Goal: Task Accomplishment & Management: Use online tool/utility

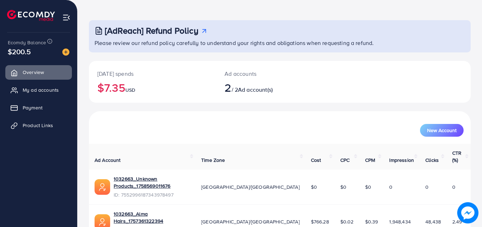
scroll to position [45, 0]
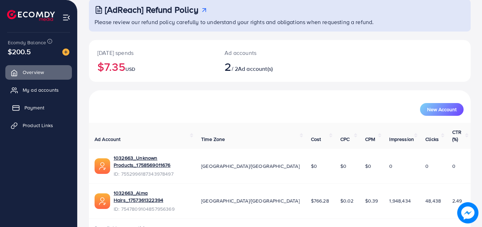
click at [40, 111] on span "Payment" at bounding box center [34, 107] width 20 height 7
click at [43, 91] on span "My ad accounts" at bounding box center [42, 89] width 36 height 7
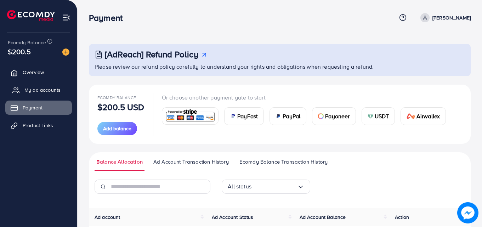
click at [43, 91] on span "My ad accounts" at bounding box center [42, 89] width 36 height 7
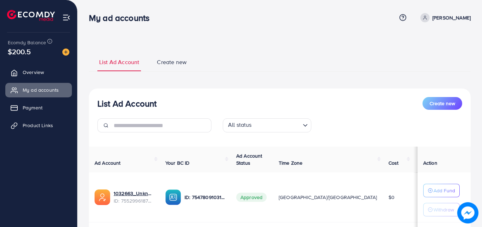
scroll to position [96, 0]
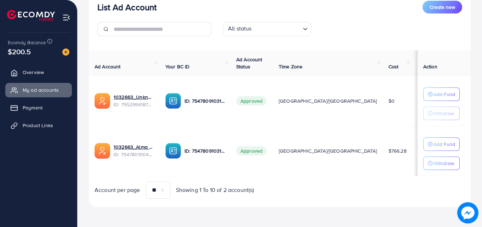
drag, startPoint x: 379, startPoint y: 154, endPoint x: 399, endPoint y: 152, distance: 20.3
click at [412, 152] on td "$44.72" at bounding box center [427, 151] width 30 height 50
click at [398, 188] on div "Account per page ** ** ** *** Showing 1 To 10 of 2 account(s)" at bounding box center [279, 190] width 393 height 17
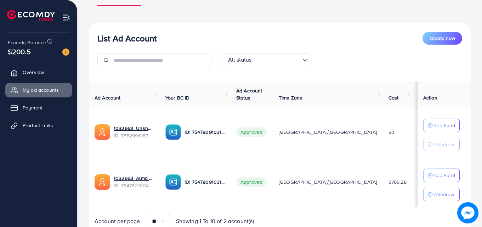
scroll to position [61, 0]
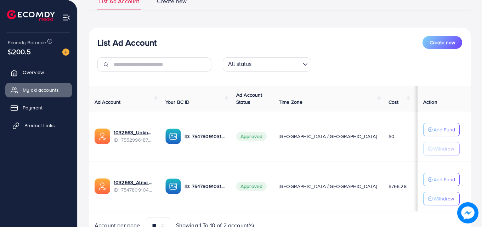
click at [37, 124] on span "Product Links" at bounding box center [39, 125] width 30 height 7
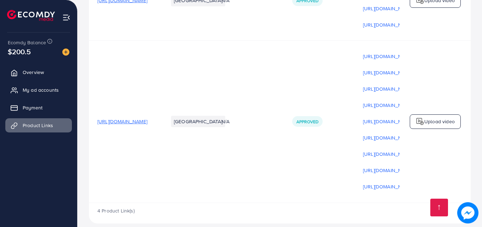
scroll to position [706, 0]
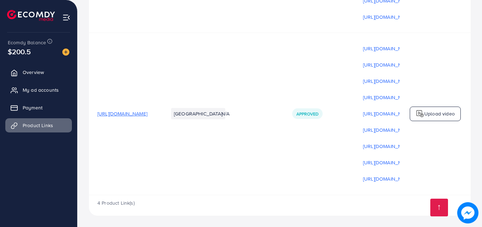
click at [147, 111] on span "[URL][DOMAIN_NAME]" at bounding box center [122, 113] width 50 height 7
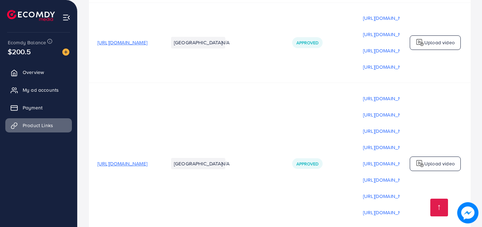
scroll to position [635, 0]
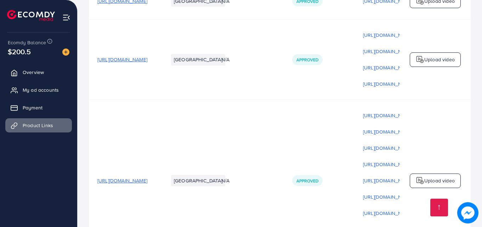
click at [147, 63] on span "[URL][DOMAIN_NAME]" at bounding box center [122, 59] width 50 height 7
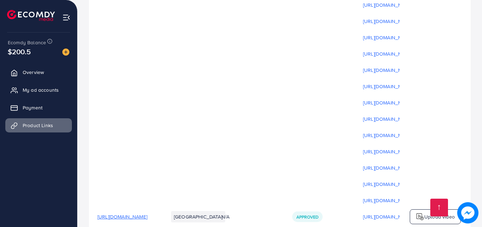
scroll to position [0, 0]
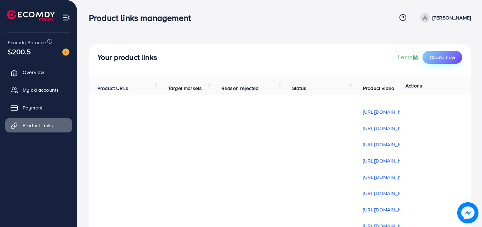
click at [457, 59] on button "Create new" at bounding box center [442, 57] width 40 height 13
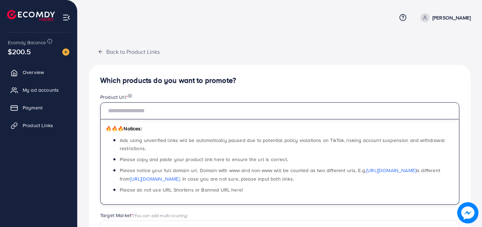
click at [171, 114] on input "text" at bounding box center [279, 110] width 359 height 17
paste input "**********"
type input "**********"
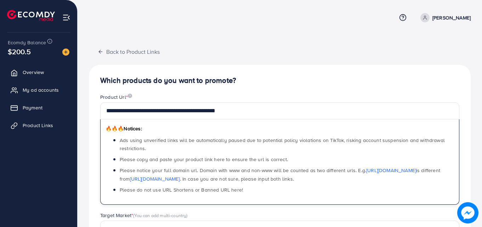
click at [263, 82] on h4 "Which products do you want to promote?" at bounding box center [279, 80] width 359 height 9
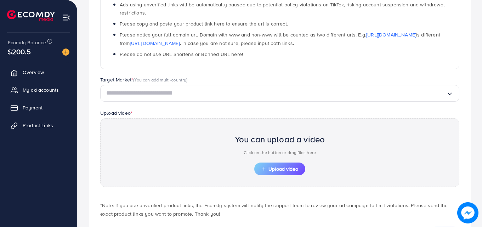
scroll to position [142, 0]
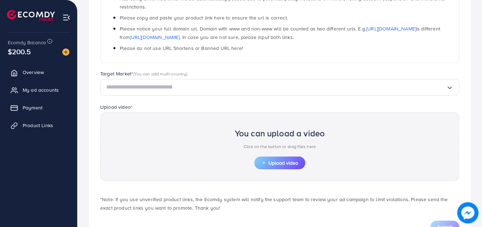
click at [180, 80] on div "Loading..." at bounding box center [279, 87] width 359 height 17
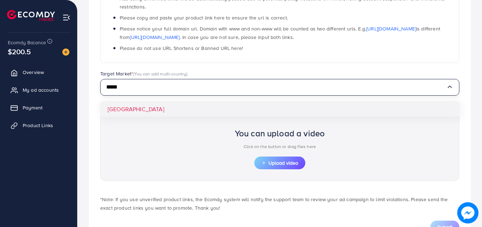
type input "*****"
click at [183, 112] on div "**********" at bounding box center [280, 83] width 382 height 321
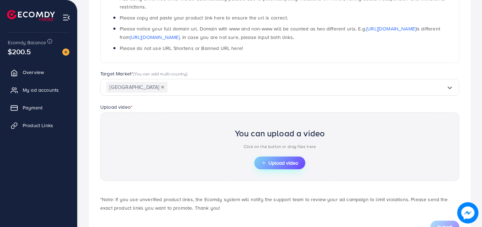
click at [264, 163] on line "button" at bounding box center [264, 162] width 0 height 3
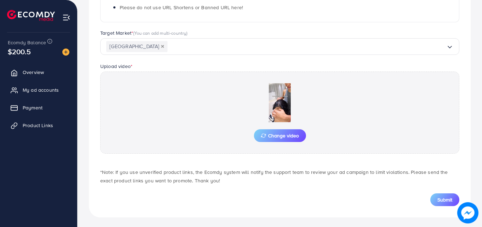
scroll to position [184, 0]
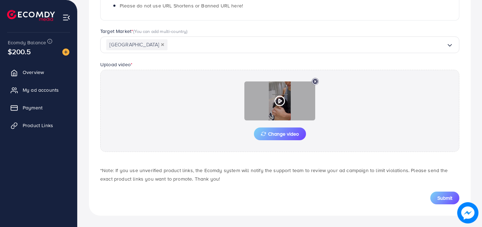
click at [280, 102] on polygon at bounding box center [280, 101] width 3 height 4
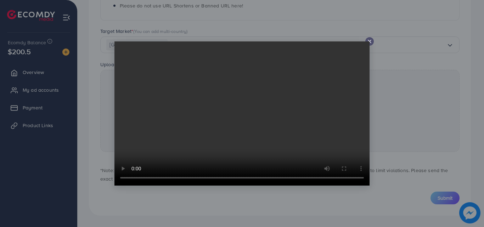
click at [367, 39] on icon at bounding box center [369, 42] width 6 height 6
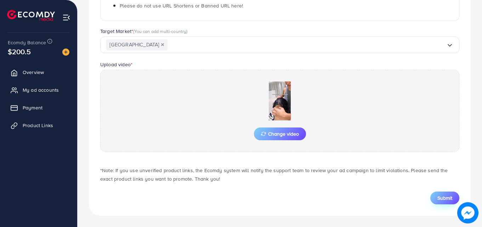
click at [439, 200] on span "Submit" at bounding box center [444, 197] width 15 height 7
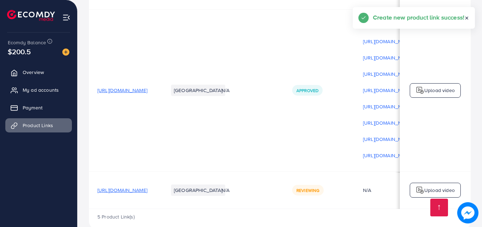
scroll to position [743, 0]
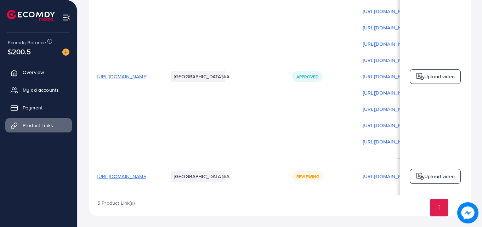
click at [432, 174] on p "Upload video" at bounding box center [439, 176] width 30 height 8
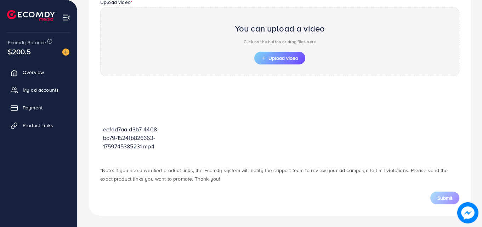
scroll to position [246, 0]
click at [285, 63] on button "Upload video" at bounding box center [279, 58] width 51 height 13
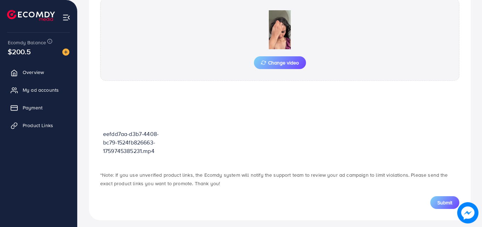
scroll to position [260, 0]
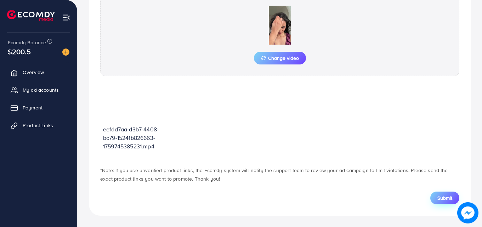
click at [439, 200] on span "Submit" at bounding box center [444, 197] width 15 height 7
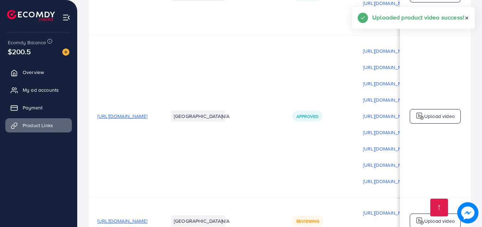
scroll to position [753, 0]
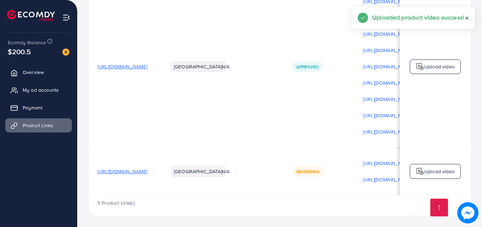
click at [450, 172] on p "Upload video" at bounding box center [439, 171] width 30 height 8
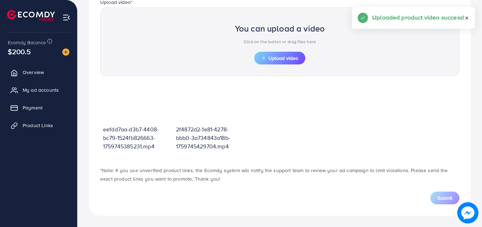
scroll to position [246, 0]
click at [269, 61] on span "Upload video" at bounding box center [279, 58] width 37 height 5
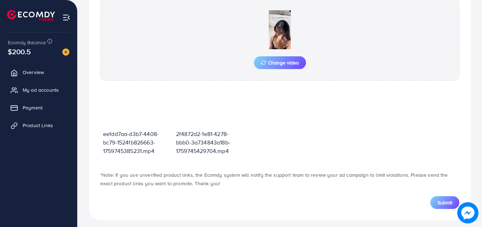
scroll to position [260, 0]
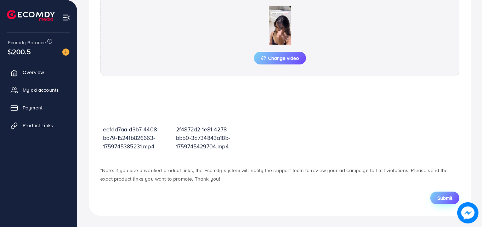
click at [436, 199] on button "Submit" at bounding box center [444, 198] width 29 height 13
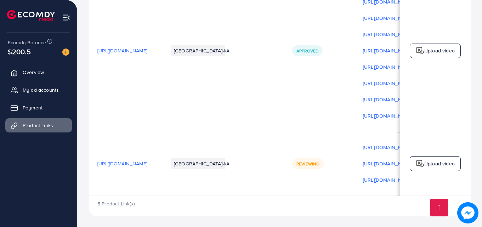
scroll to position [770, 0]
click at [416, 160] on img at bounding box center [420, 163] width 8 height 8
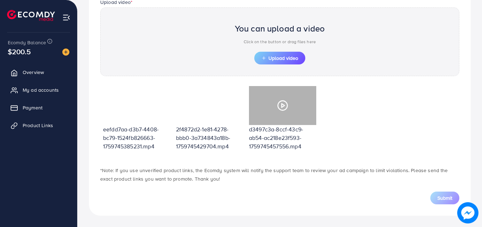
scroll to position [246, 0]
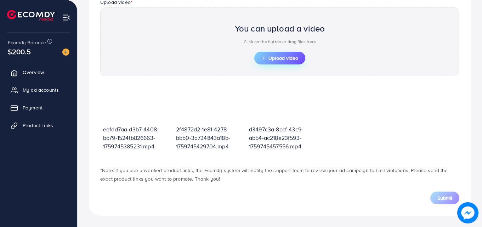
click at [272, 61] on span "Upload video" at bounding box center [279, 58] width 37 height 5
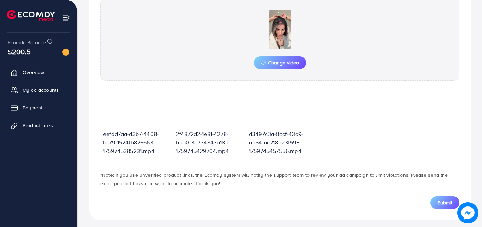
scroll to position [260, 0]
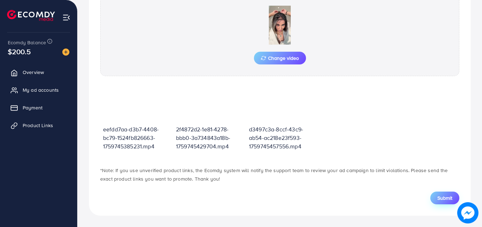
click at [440, 200] on span "Submit" at bounding box center [444, 197] width 15 height 7
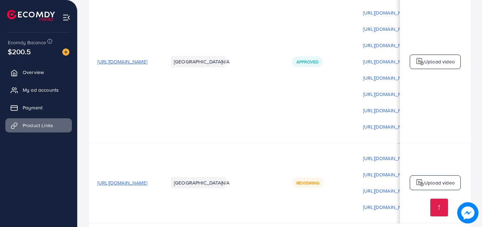
scroll to position [786, 0]
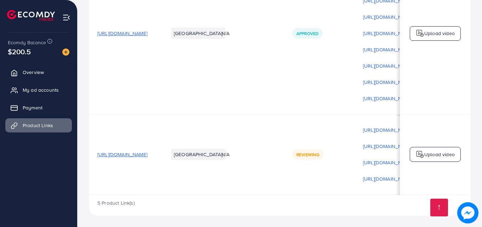
click at [424, 150] on p "Upload video" at bounding box center [439, 154] width 30 height 8
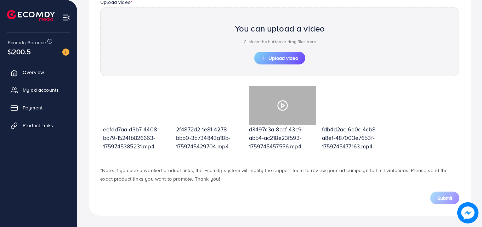
scroll to position [246, 0]
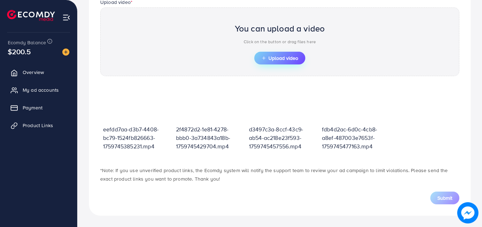
click at [265, 59] on icon "button" at bounding box center [263, 58] width 5 height 5
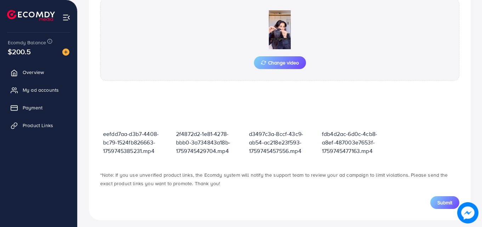
scroll to position [260, 0]
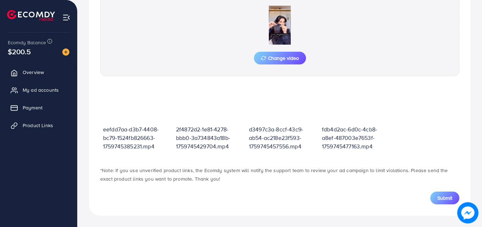
click at [440, 200] on span "Submit" at bounding box center [444, 197] width 15 height 7
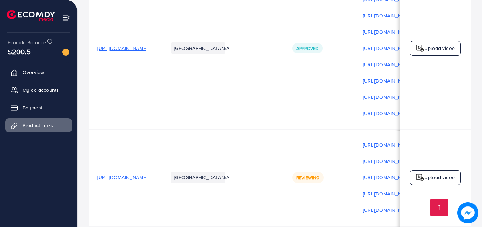
scroll to position [803, 0]
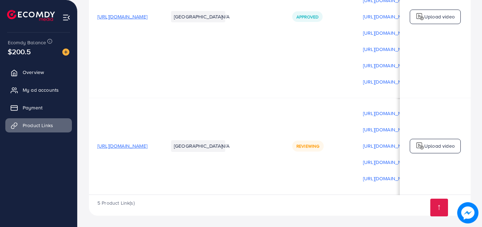
click at [417, 146] on img at bounding box center [420, 146] width 8 height 8
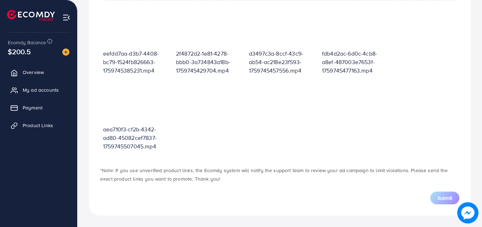
scroll to position [254, 0]
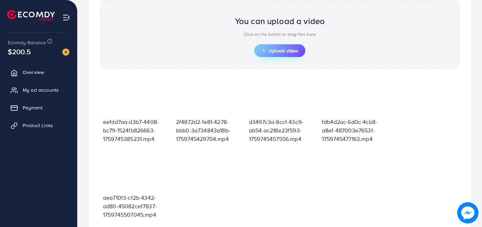
click at [267, 50] on span "Upload video" at bounding box center [279, 50] width 37 height 5
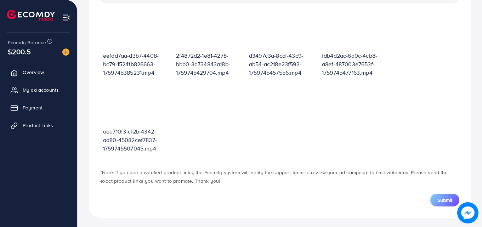
scroll to position [336, 0]
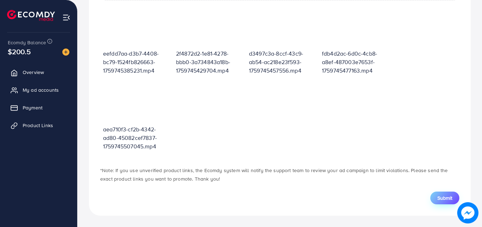
click at [434, 199] on button "Submit" at bounding box center [444, 198] width 29 height 13
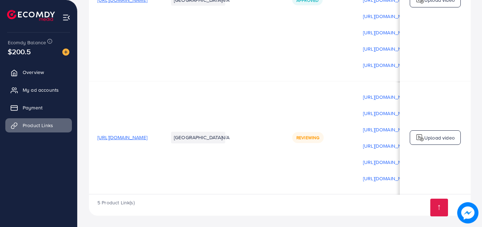
scroll to position [819, 0]
drag, startPoint x: 254, startPoint y: 195, endPoint x: 284, endPoint y: 204, distance: 31.3
click at [284, 204] on div "5 Product Link(s)" at bounding box center [280, 205] width 382 height 21
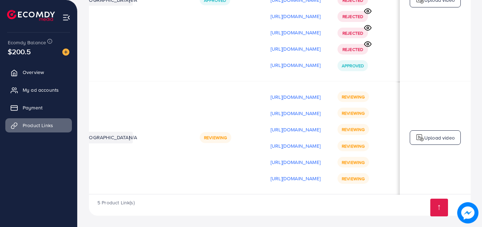
scroll to position [0, 179]
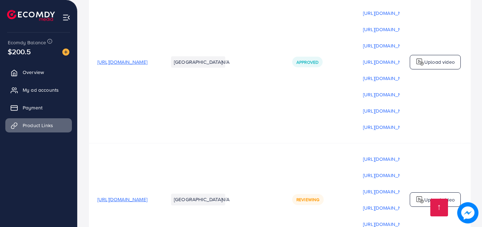
scroll to position [819, 0]
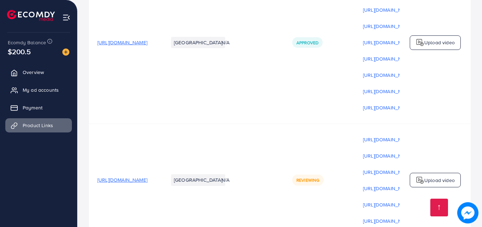
scroll to position [819, 0]
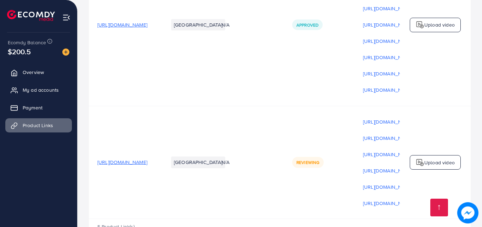
scroll to position [819, 0]
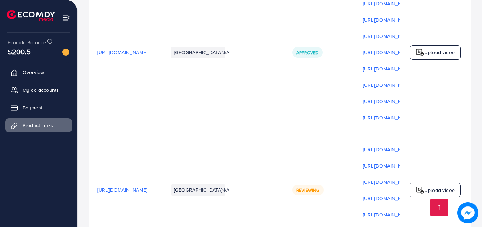
scroll to position [819, 0]
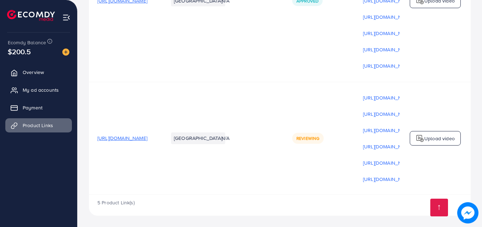
click at [213, 68] on td "[GEOGRAPHIC_DATA]" at bounding box center [186, 1] width 53 height 162
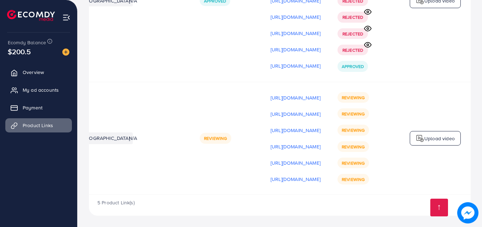
scroll to position [0, 179]
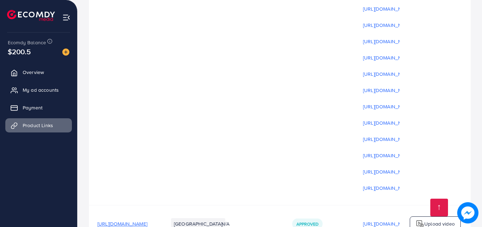
scroll to position [819, 0]
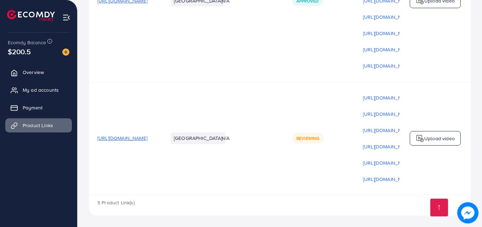
click at [319, 138] on span "Reviewing" at bounding box center [307, 138] width 23 height 6
click at [354, 144] on td "Reviewing" at bounding box center [319, 138] width 71 height 113
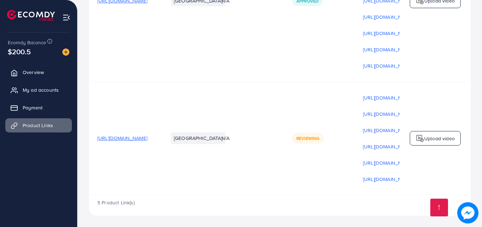
click at [147, 136] on span "[URL][DOMAIN_NAME]" at bounding box center [122, 138] width 50 height 7
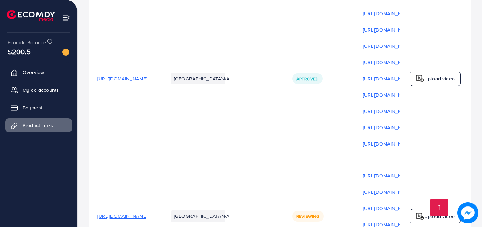
scroll to position [743, 0]
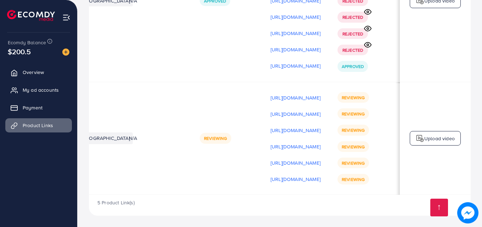
scroll to position [0, 179]
click at [281, 96] on p "[URL][DOMAIN_NAME]" at bounding box center [295, 97] width 50 height 8
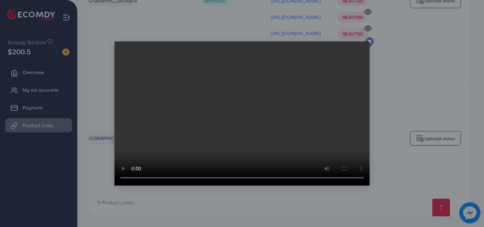
click at [369, 41] on line at bounding box center [369, 41] width 3 height 3
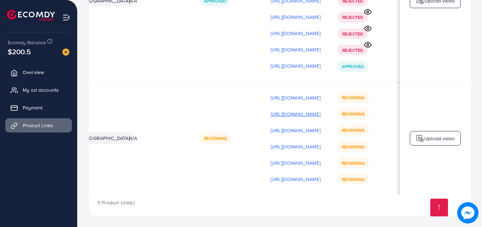
scroll to position [1, 177]
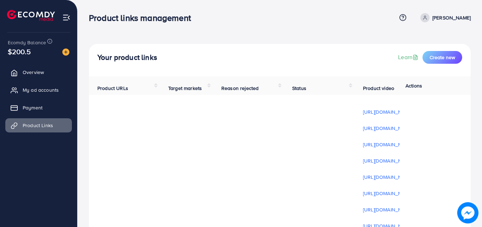
click at [481, 156] on html "Product links management Help Center Contact Support Term and policy About Us […" at bounding box center [241, 113] width 482 height 227
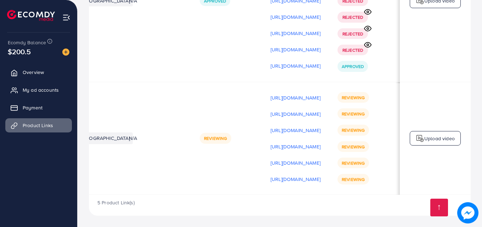
scroll to position [0, 179]
click at [45, 9] on li at bounding box center [33, 16] width 53 height 28
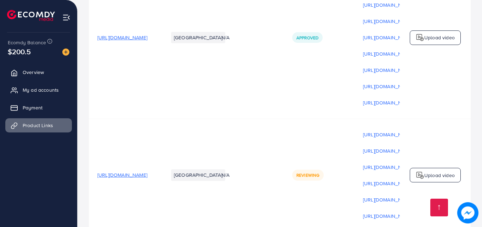
scroll to position [819, 0]
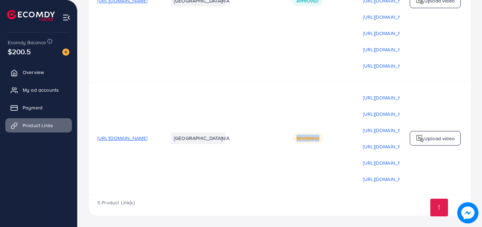
drag, startPoint x: 308, startPoint y: 193, endPoint x: 398, endPoint y: 187, distance: 90.1
click at [398, 187] on tr "[URL][DOMAIN_NAME] Pakistan N/A Reviewing [URL][DOMAIN_NAME] [URL][DOMAIN_NAME]…" at bounding box center [326, 138] width 474 height 113
click at [349, 175] on td "Reviewing" at bounding box center [319, 138] width 71 height 113
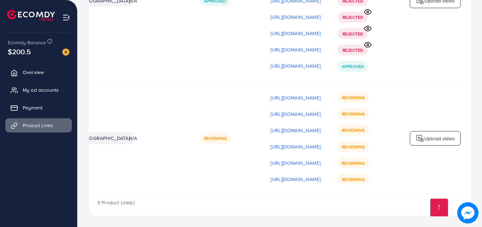
scroll to position [0, 179]
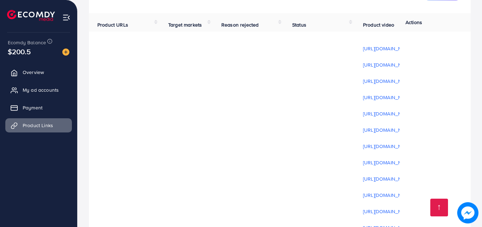
scroll to position [199, 0]
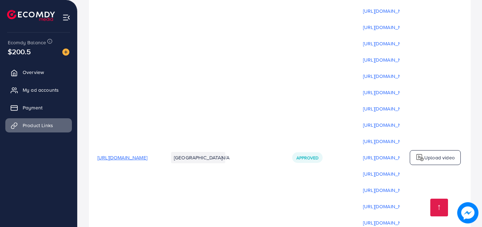
drag, startPoint x: 483, startPoint y: 84, endPoint x: 483, endPoint y: 190, distance: 105.9
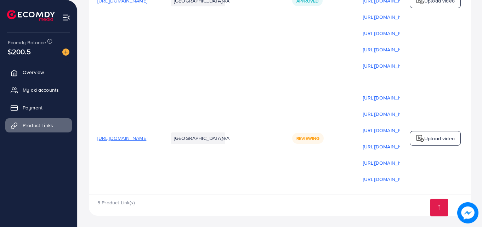
scroll to position [819, 0]
drag, startPoint x: 285, startPoint y: 192, endPoint x: 358, endPoint y: 190, distance: 72.9
click at [358, 190] on tr "https://almahairs.com/products/invisible-hair-patch Pakistan N/A Reviewing http…" at bounding box center [326, 138] width 474 height 113
click at [330, 203] on div "5 Product Link(s)" at bounding box center [280, 205] width 382 height 21
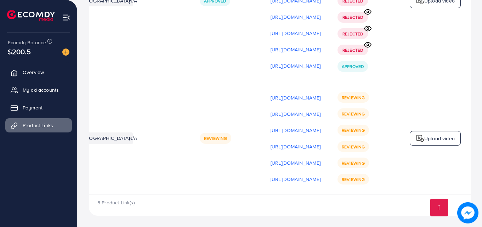
scroll to position [0, 179]
click at [303, 96] on p "[URL][DOMAIN_NAME]" at bounding box center [295, 97] width 50 height 8
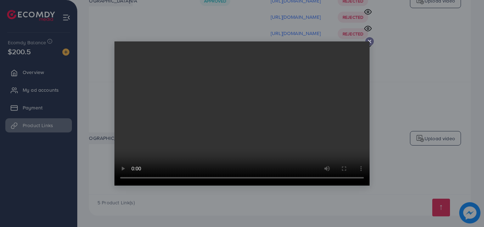
click at [369, 41] on icon at bounding box center [369, 42] width 6 height 6
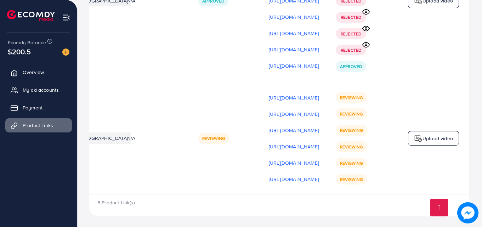
scroll to position [0, 177]
